Goal: Navigation & Orientation: Find specific page/section

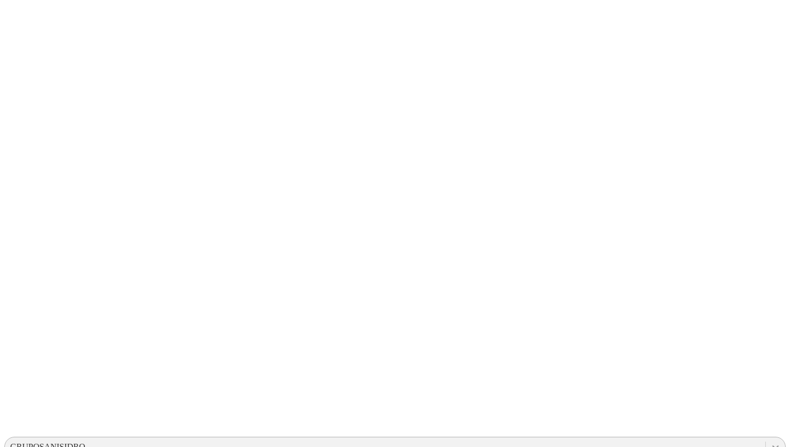
click at [771, 441] on icon at bounding box center [776, 446] width 11 height 11
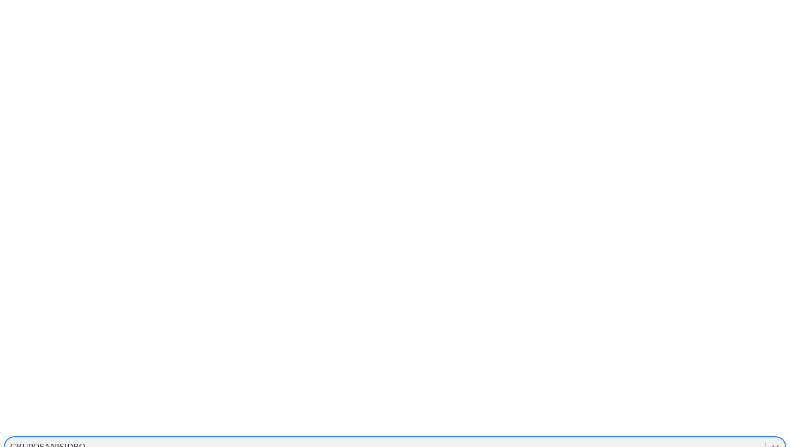
scroll to position [721, 0]
click at [661, 437] on div "HYLIFE" at bounding box center [395, 446] width 782 height 18
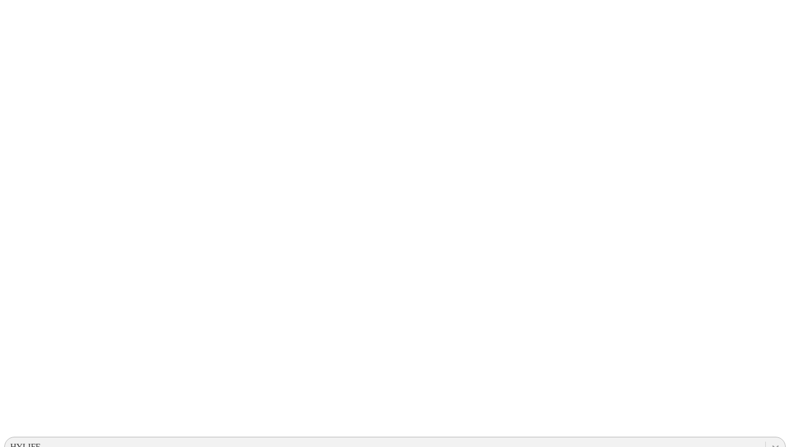
click at [771, 441] on icon at bounding box center [776, 446] width 11 height 11
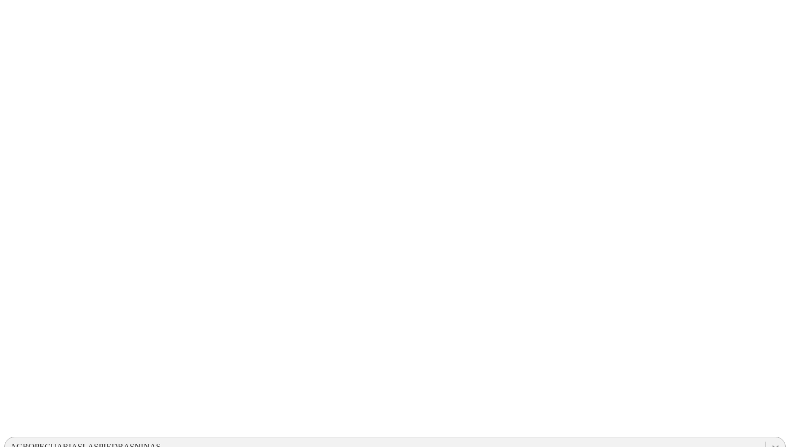
click at [771, 441] on icon at bounding box center [776, 446] width 11 height 11
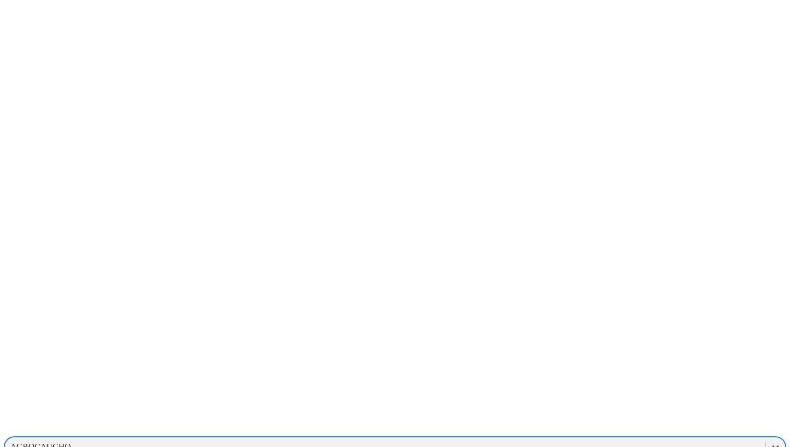
click at [771, 441] on icon at bounding box center [776, 446] width 11 height 11
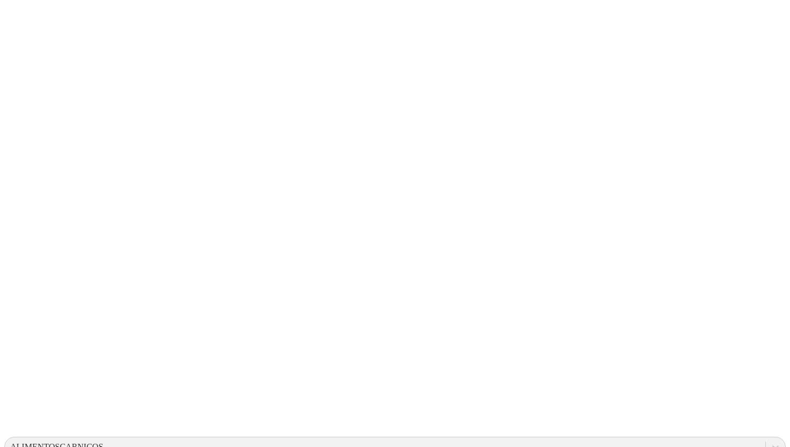
click at [771, 441] on icon at bounding box center [776, 446] width 11 height 11
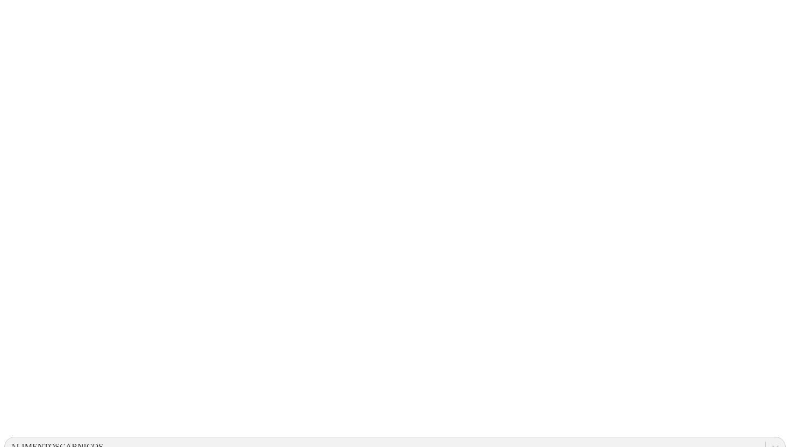
click at [766, 437] on div at bounding box center [775, 446] width 19 height 19
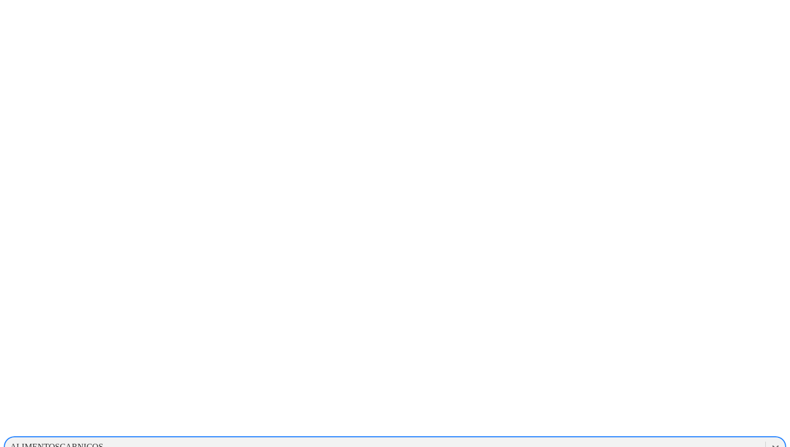
scroll to position [68, 0]
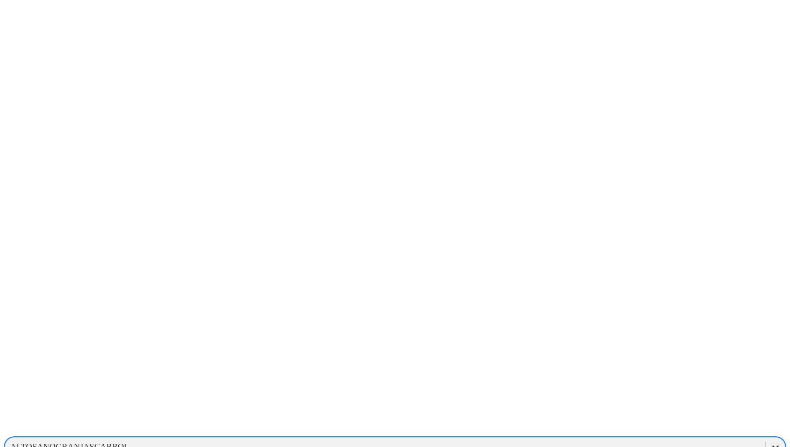
click at [766, 437] on div at bounding box center [775, 446] width 19 height 19
click at [649, 443] on div "CANTABRIA" at bounding box center [395, 452] width 782 height 18
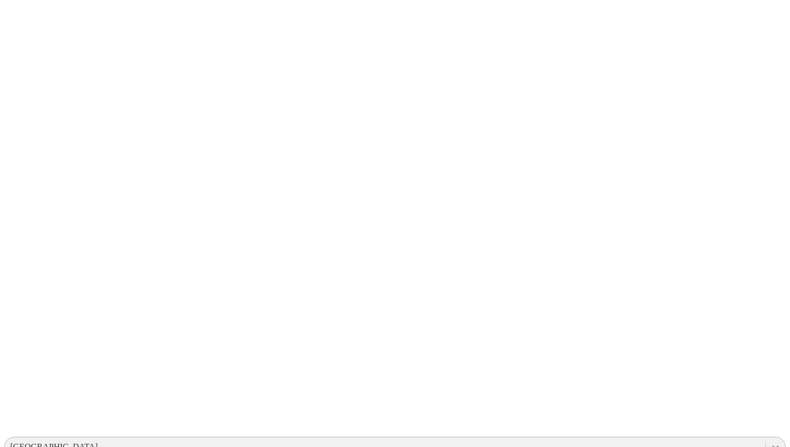
click at [771, 441] on icon at bounding box center [776, 446] width 11 height 11
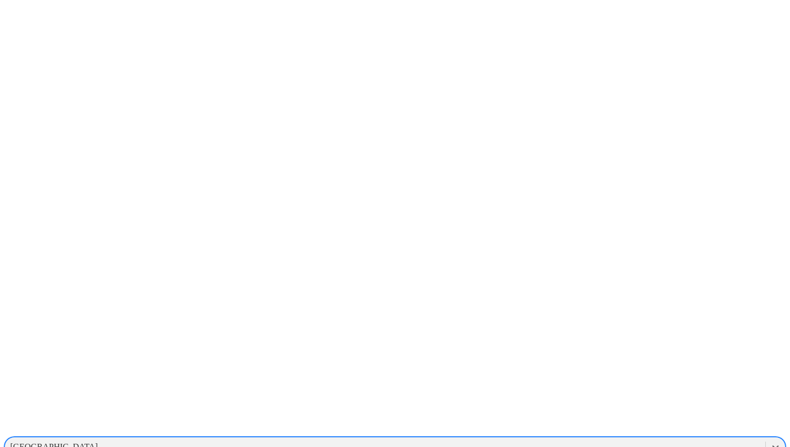
scroll to position [519, 0]
click at [652, 419] on div "ELRINCON" at bounding box center [395, 428] width 782 height 18
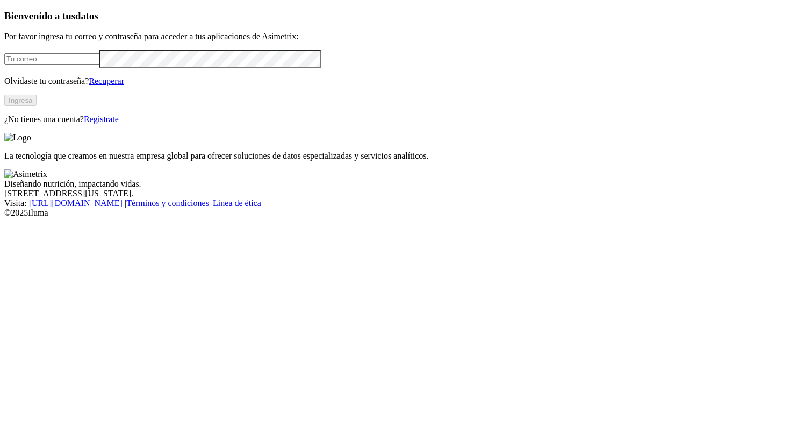
click at [99, 65] on input "email" at bounding box center [51, 58] width 95 height 11
type input "manuela.chavarria@asimetrix.co"
click at [37, 106] on button "Ingresa" at bounding box center [20, 100] width 32 height 11
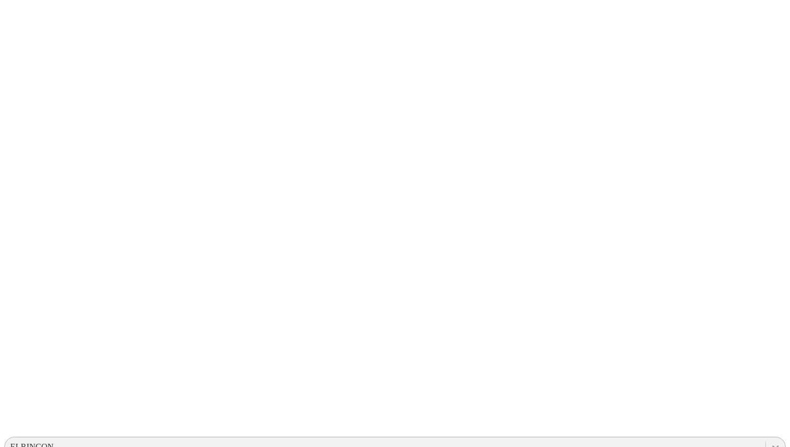
click at [771, 441] on icon at bounding box center [776, 446] width 11 height 11
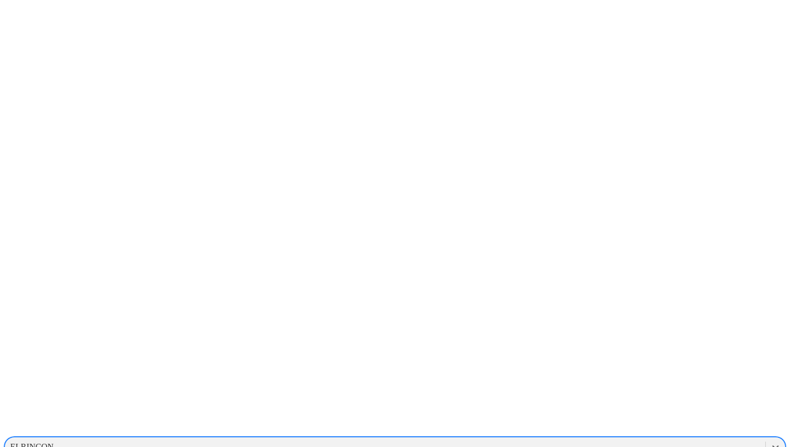
scroll to position [48, 0]
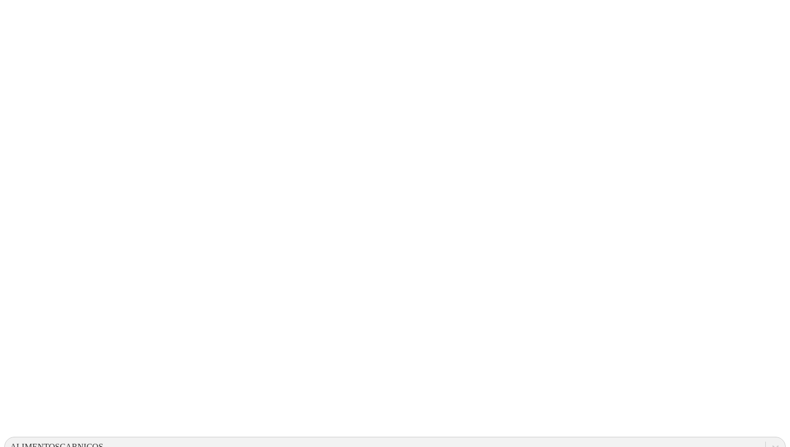
click at [240, 69] on div at bounding box center [399, 223] width 790 height 447
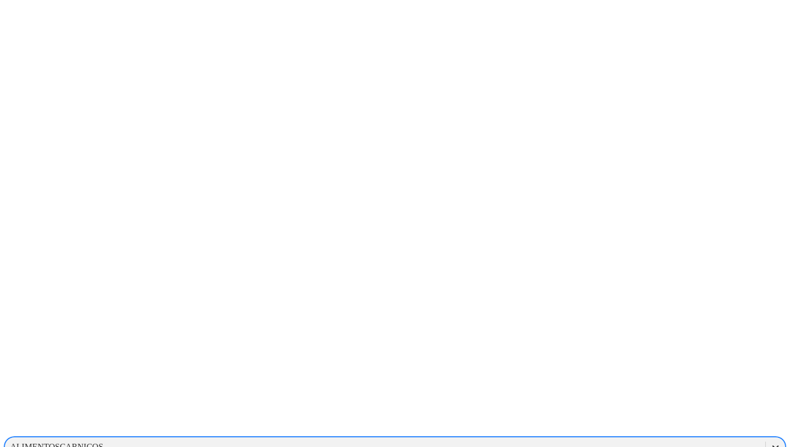
click at [773, 445] on icon at bounding box center [776, 447] width 6 height 4
click at [625, 415] on div "GRUPOSANISIDRO" at bounding box center [395, 424] width 782 height 18
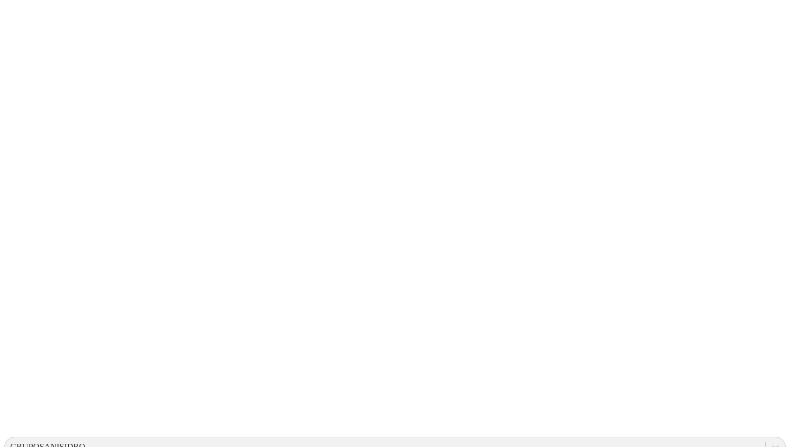
click at [773, 445] on icon at bounding box center [776, 447] width 6 height 4
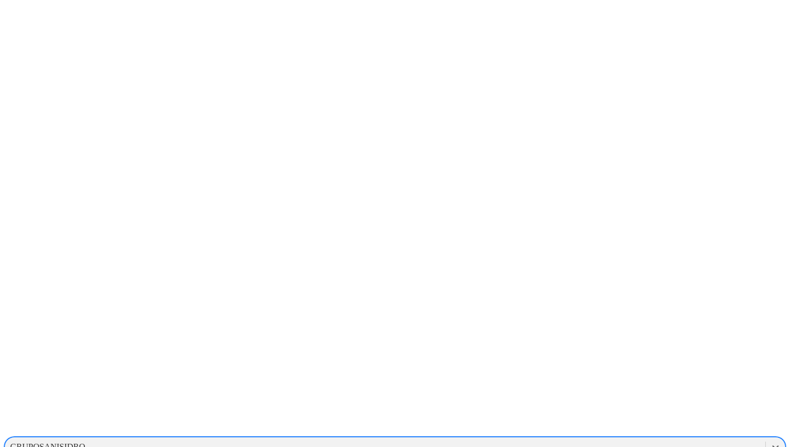
scroll to position [687, 0]
click at [654, 380] on div "GRUPONUTEC" at bounding box center [395, 389] width 782 height 18
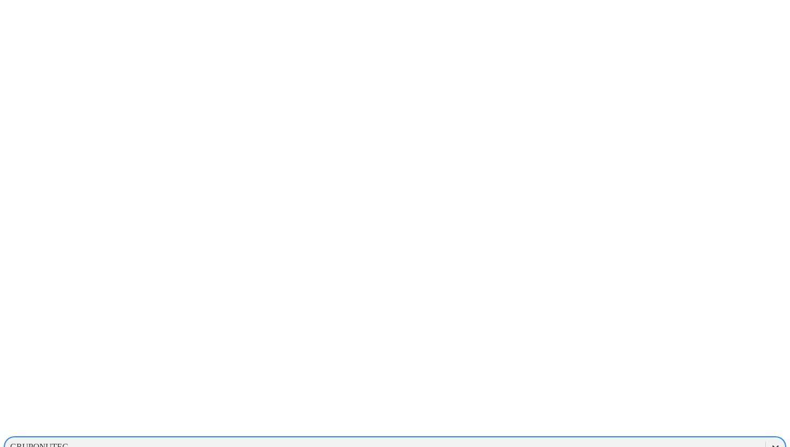
click at [771, 441] on icon at bounding box center [776, 446] width 11 height 11
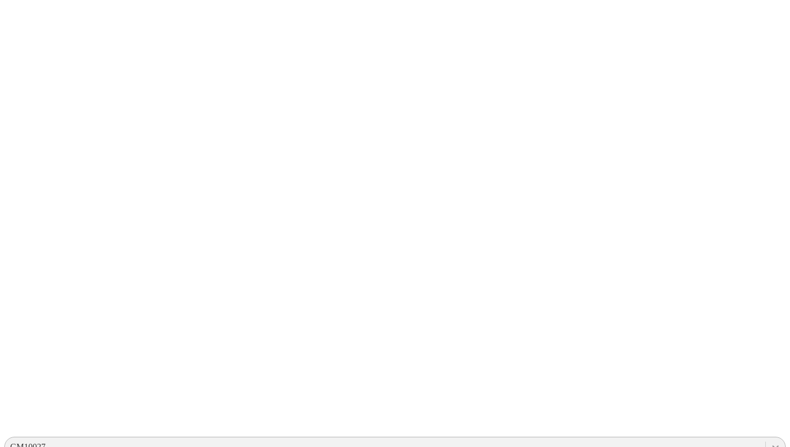
click at [766, 437] on div at bounding box center [775, 446] width 19 height 19
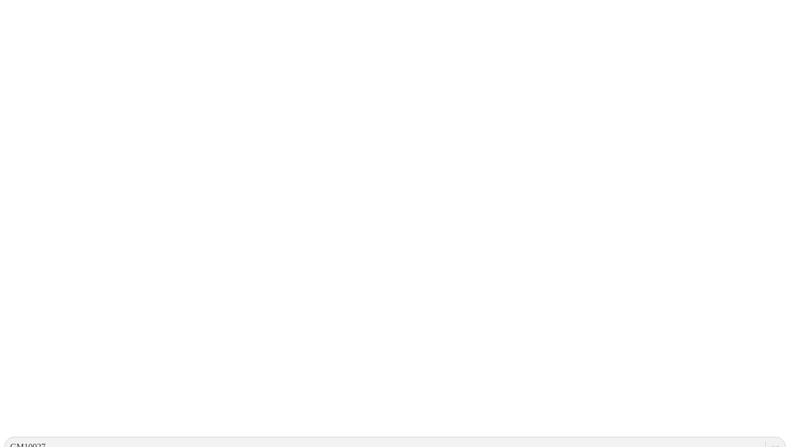
click at [771, 441] on icon at bounding box center [776, 446] width 11 height 11
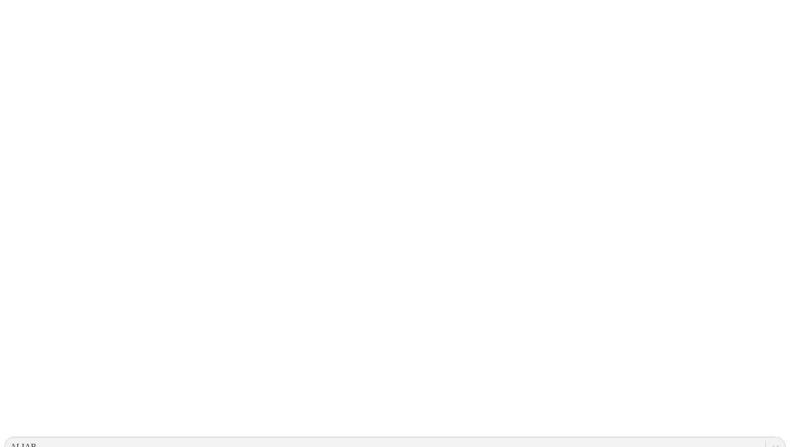
click at [771, 441] on icon at bounding box center [776, 446] width 11 height 11
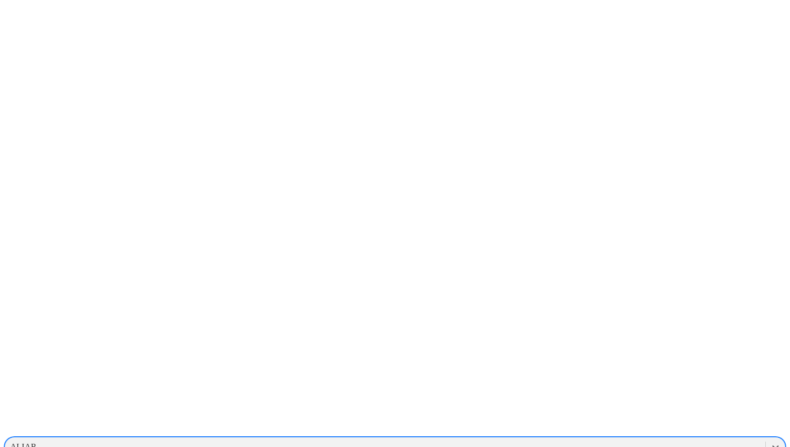
scroll to position [726, 0]
click at [640, 414] on div "HORIZONTES" at bounding box center [395, 423] width 782 height 18
click at [771, 441] on icon at bounding box center [776, 446] width 11 height 11
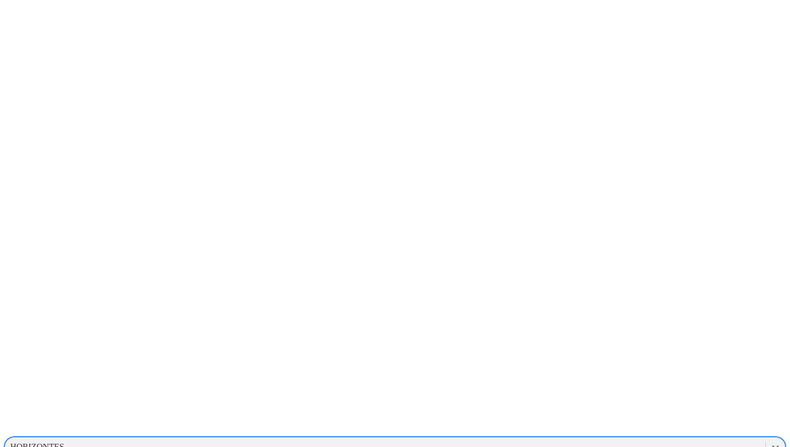
click at [638, 438] on div "PROVIMI-CARGILL" at bounding box center [395, 447] width 782 height 18
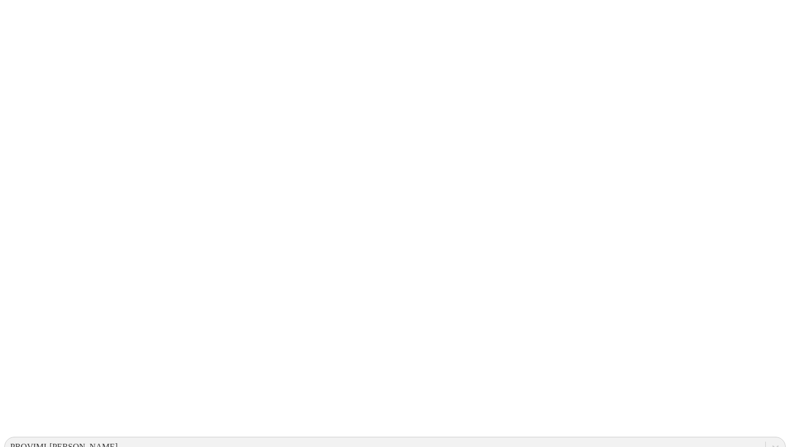
click at [766, 437] on div at bounding box center [775, 446] width 19 height 19
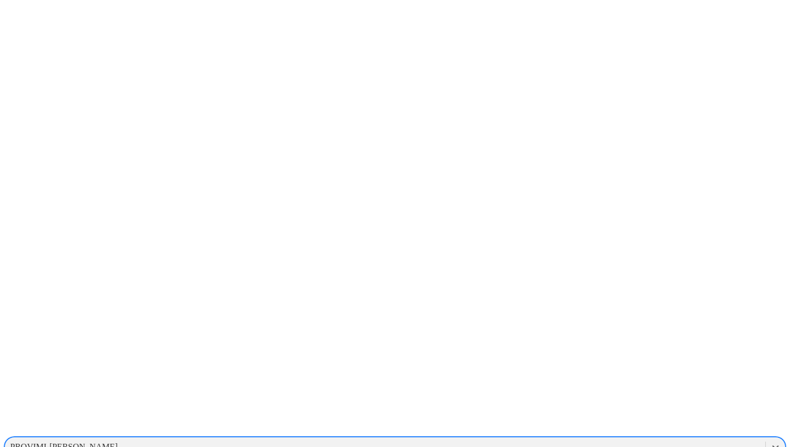
scroll to position [1061, 0]
click at [638, 353] on div "NCSU-BREEDERS" at bounding box center [395, 362] width 782 height 18
click at [771, 441] on icon at bounding box center [776, 446] width 11 height 11
click at [662, 320] on div "NCSU" at bounding box center [395, 329] width 782 height 18
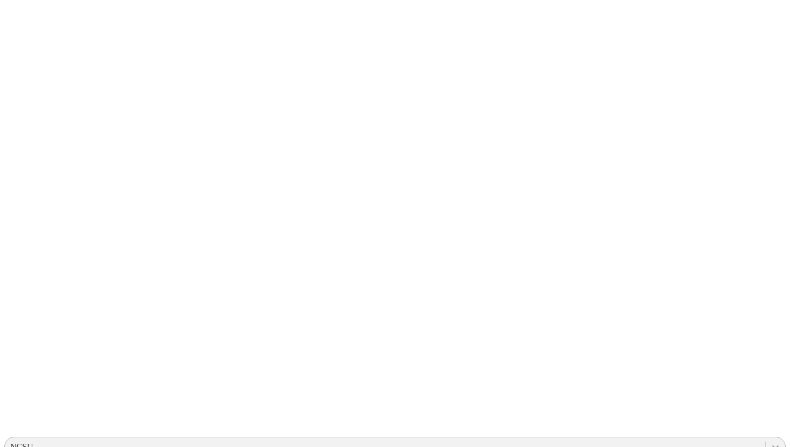
click at [771, 441] on icon at bounding box center [776, 446] width 11 height 11
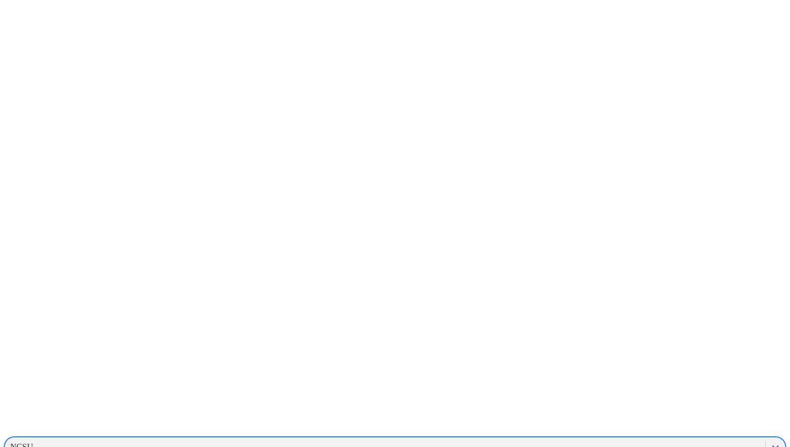
scroll to position [932, 0]
click at [644, 336] on div "LAESTRELLA" at bounding box center [395, 345] width 782 height 18
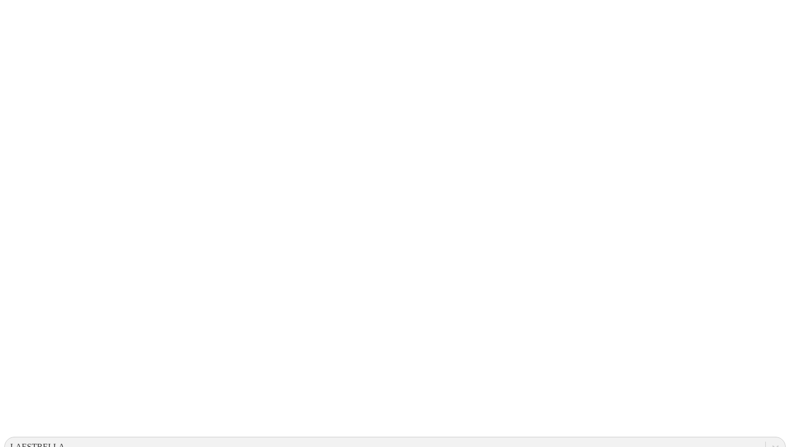
click at [771, 441] on icon at bounding box center [776, 446] width 11 height 11
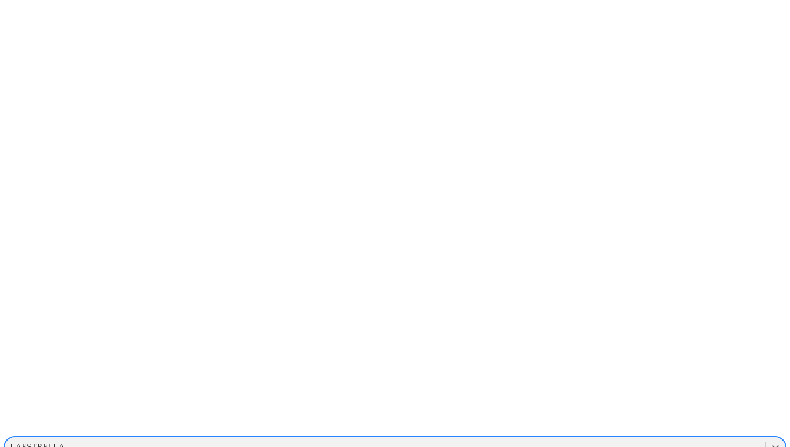
scroll to position [954, 0]
click at [657, 350] on div "LAPRADERA" at bounding box center [395, 359] width 782 height 18
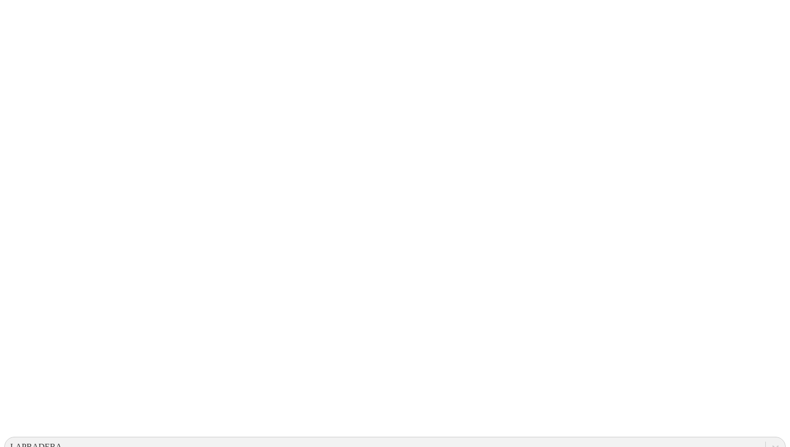
click at [771, 441] on icon at bounding box center [776, 446] width 11 height 11
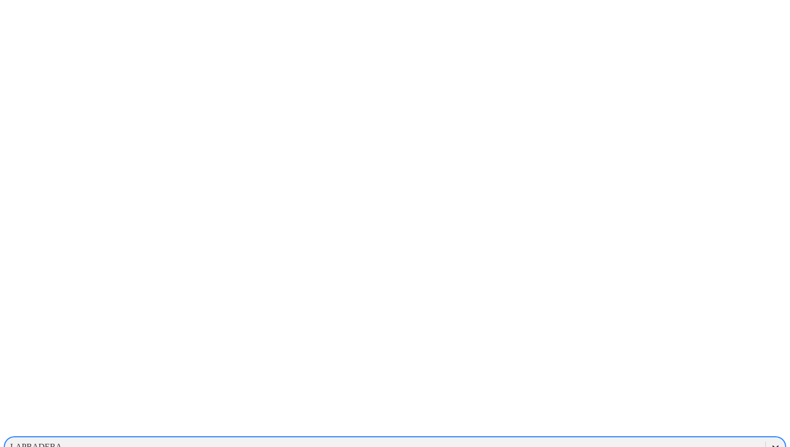
click at [766, 437] on div at bounding box center [775, 446] width 19 height 19
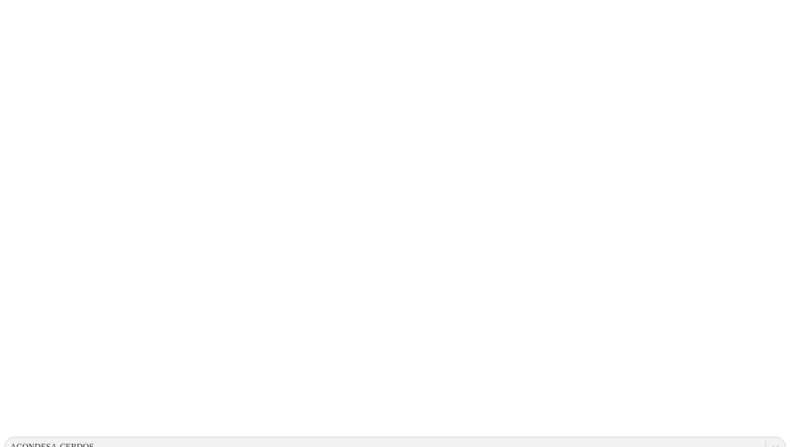
click at [773, 445] on icon at bounding box center [776, 447] width 6 height 4
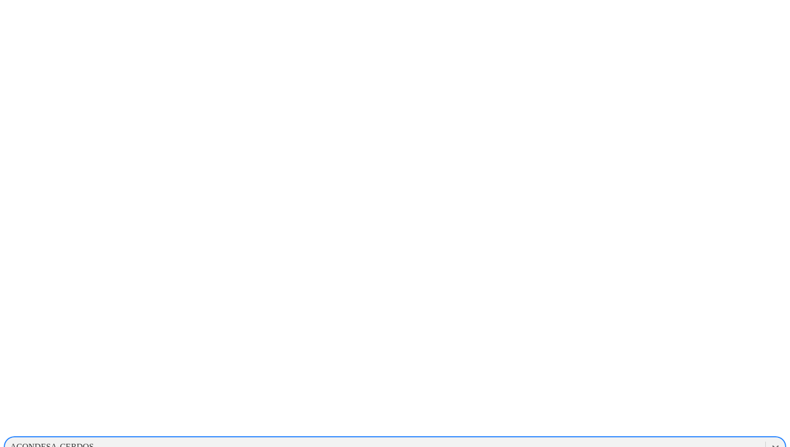
scroll to position [1349, 0]
